Goal: Task Accomplishment & Management: Use online tool/utility

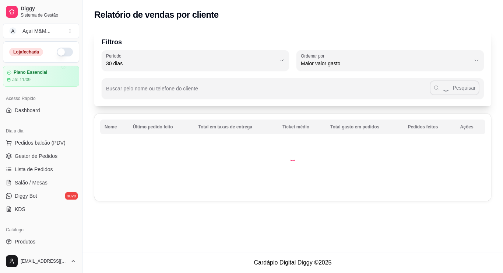
select select "30"
select select "HIGHEST_TOTAL_SPENT_WITH_ORDERS"
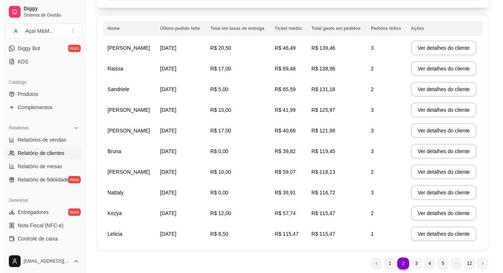
scroll to position [111, 0]
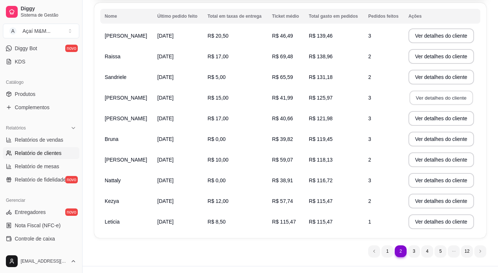
click at [451, 99] on button "Ver detalhes do cliente" at bounding box center [440, 98] width 63 height 14
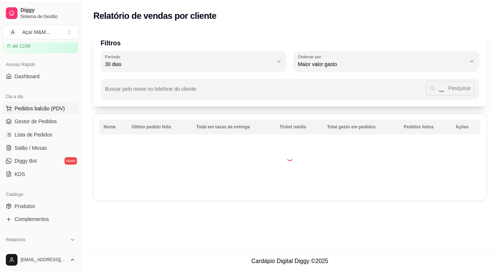
scroll to position [0, 0]
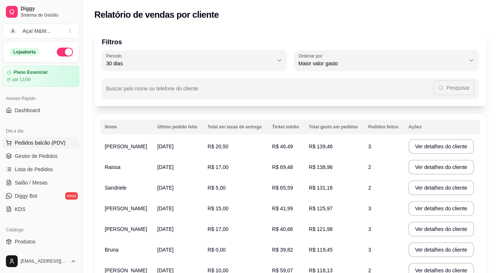
click at [58, 140] on span "Pedidos balcão (PDV)" at bounding box center [40, 142] width 51 height 7
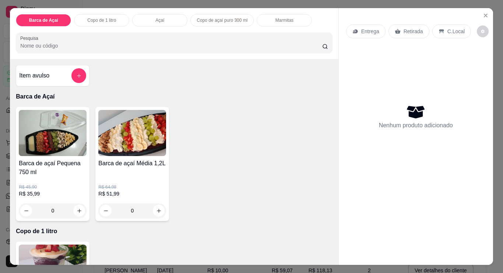
click at [475, 13] on div "Entrega Retirada C.Local Nenhum produto adicionado" at bounding box center [416, 130] width 154 height 245
click at [477, 9] on div "Entrega Retirada C.Local Nenhum produto adicionado" at bounding box center [416, 130] width 154 height 245
click at [483, 14] on icon "Close" at bounding box center [486, 16] width 6 height 6
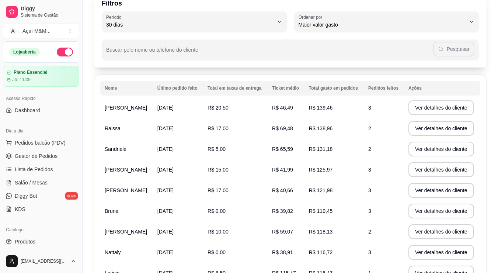
scroll to position [111, 0]
